Goal: Information Seeking & Learning: Find specific fact

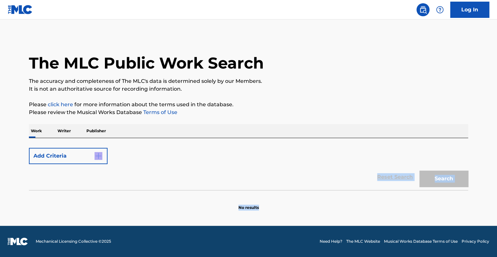
click at [296, 209] on div "Add Criteria Reset Search Search No results" at bounding box center [248, 174] width 439 height 72
click at [334, 160] on div "Add Criteria" at bounding box center [248, 156] width 439 height 16
drag, startPoint x: 133, startPoint y: 168, endPoint x: 85, endPoint y: 146, distance: 52.4
click at [130, 168] on div "Reset Search Search" at bounding box center [248, 177] width 439 height 26
click at [103, 153] on button "Add Criteria" at bounding box center [68, 156] width 79 height 16
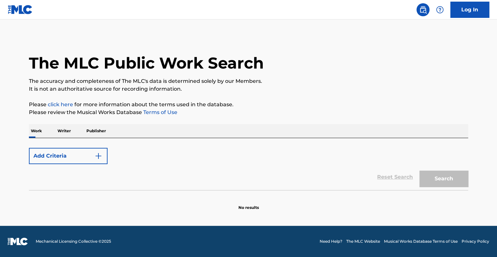
click at [245, 206] on p "No results" at bounding box center [248, 204] width 20 height 14
click at [190, 187] on div "Reset Search Search" at bounding box center [248, 177] width 439 height 26
click at [40, 130] on p "Work" at bounding box center [36, 131] width 15 height 14
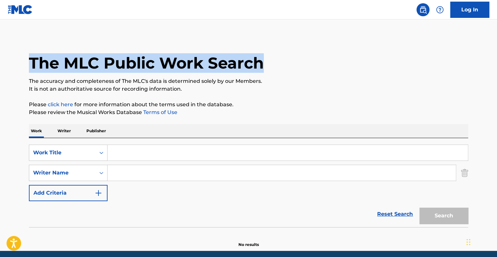
drag, startPoint x: 155, startPoint y: 54, endPoint x: 30, endPoint y: 52, distance: 124.7
click at [30, 52] on div "The MLC Public Work Search" at bounding box center [248, 59] width 439 height 47
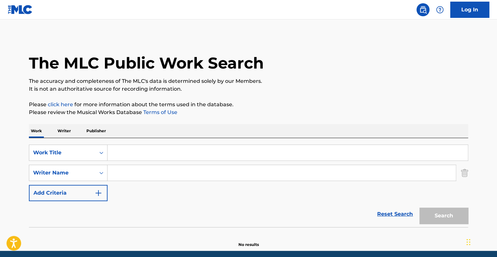
click at [143, 198] on div "SearchWithCriteriad61e72c7-4d32-4552-b8a2-396722e08d86 Work Title SearchWithCri…" at bounding box center [248, 172] width 439 height 56
click at [138, 153] on input "Search Form" at bounding box center [287, 153] width 360 height 16
click at [170, 159] on input "Search Form" at bounding box center [287, 153] width 360 height 16
click at [133, 164] on div "SearchWithCriteriad61e72c7-4d32-4552-b8a2-396722e08d86 Work Title SearchWithCri…" at bounding box center [248, 172] width 439 height 56
click at [122, 168] on input "Search Form" at bounding box center [281, 173] width 348 height 16
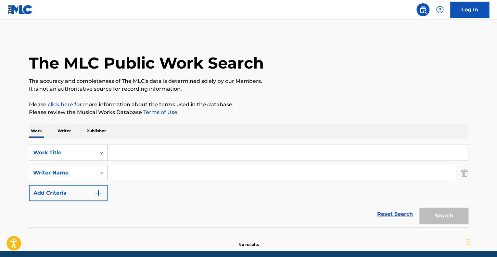
click at [120, 176] on input "Search Form" at bounding box center [281, 173] width 348 height 16
click at [68, 131] on p "Writer" at bounding box center [64, 131] width 17 height 14
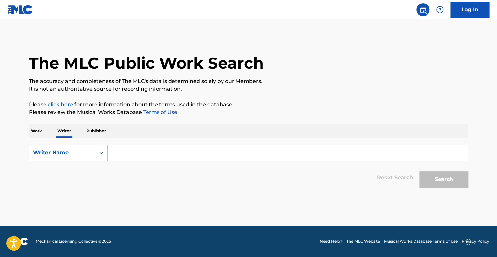
click at [124, 155] on input "Search Form" at bounding box center [287, 153] width 360 height 16
paste input "[PERSON_NAME]"
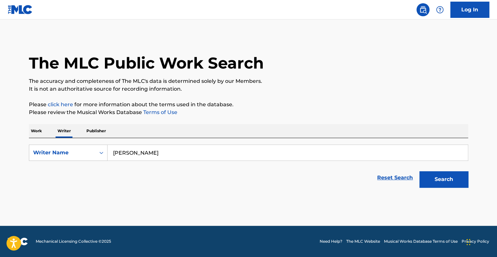
type input "[PERSON_NAME]"
click at [442, 178] on button "Search" at bounding box center [443, 179] width 49 height 16
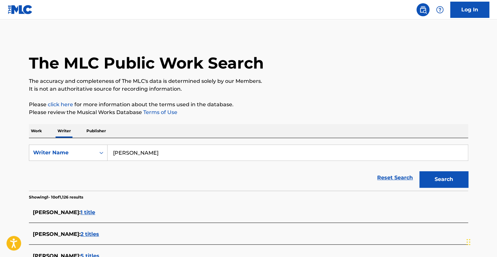
click at [242, 181] on div "Reset Search Search" at bounding box center [248, 178] width 439 height 26
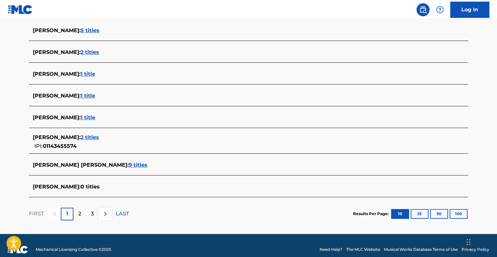
scroll to position [227, 0]
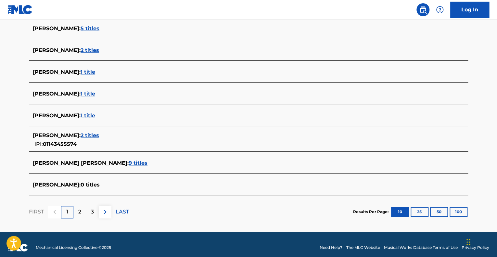
click at [162, 167] on div "[PERSON_NAME] [PERSON_NAME] : 9 titles" at bounding box center [240, 163] width 414 height 9
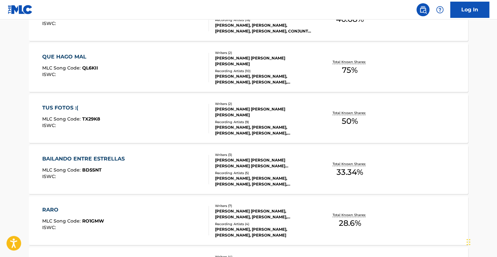
click at [318, 84] on div "QUE HAGO MAL MLC Song Code : QL6KII ISWC : Writers ( 2 ) [PERSON_NAME] [PERSON_…" at bounding box center [248, 67] width 439 height 49
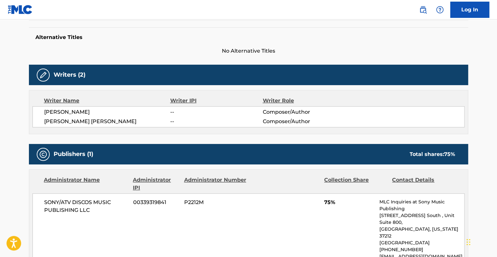
scroll to position [260, 0]
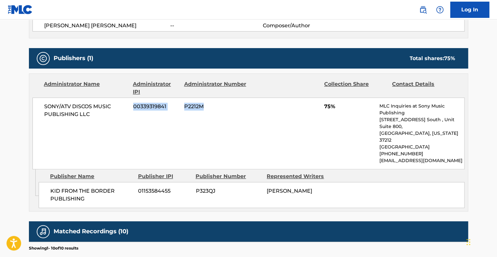
drag, startPoint x: 136, startPoint y: 132, endPoint x: 211, endPoint y: 151, distance: 76.9
click at [210, 151] on div "SONY/ATV DISCOS MUSIC PUBLISHING LLC 00339319841 P2212M 75% MLC Inquiries at So…" at bounding box center [248, 133] width 432 height 72
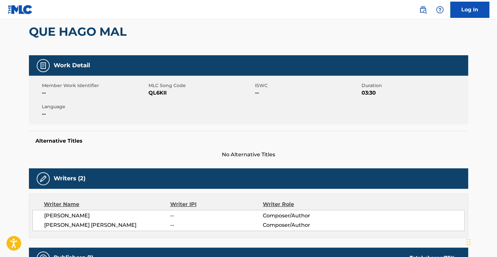
scroll to position [0, 0]
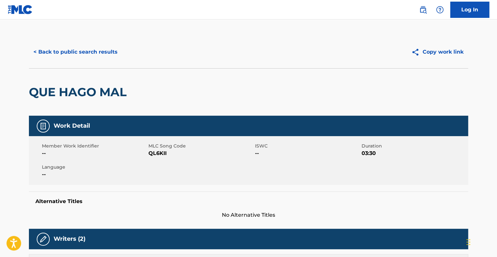
click at [87, 52] on button "< Back to public search results" at bounding box center [75, 52] width 93 height 16
